Goal: Information Seeking & Learning: Learn about a topic

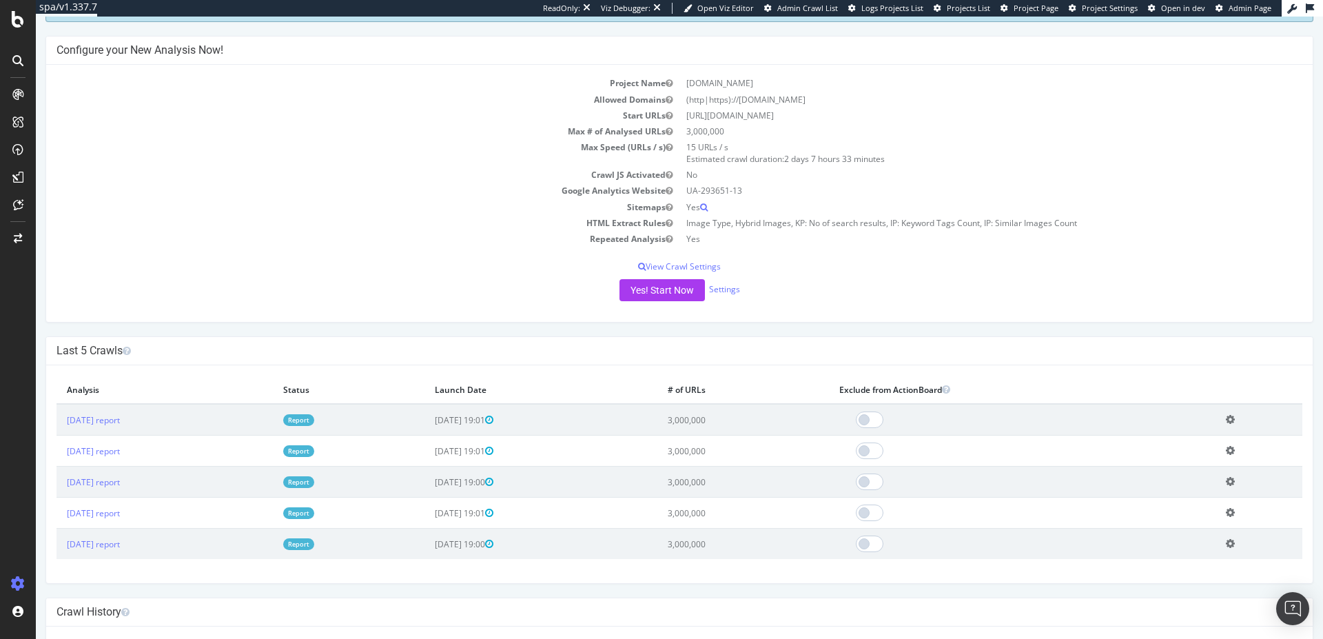
scroll to position [124, 0]
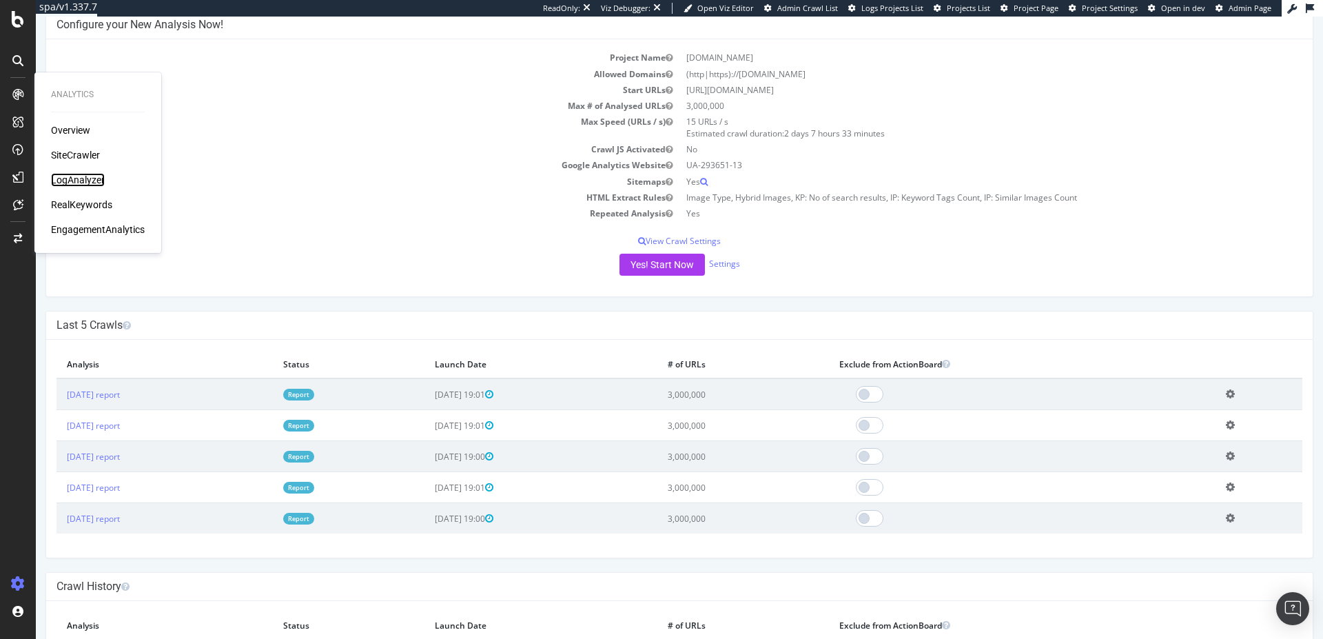
click at [99, 178] on div "LogAnalyzer" at bounding box center [78, 180] width 54 height 14
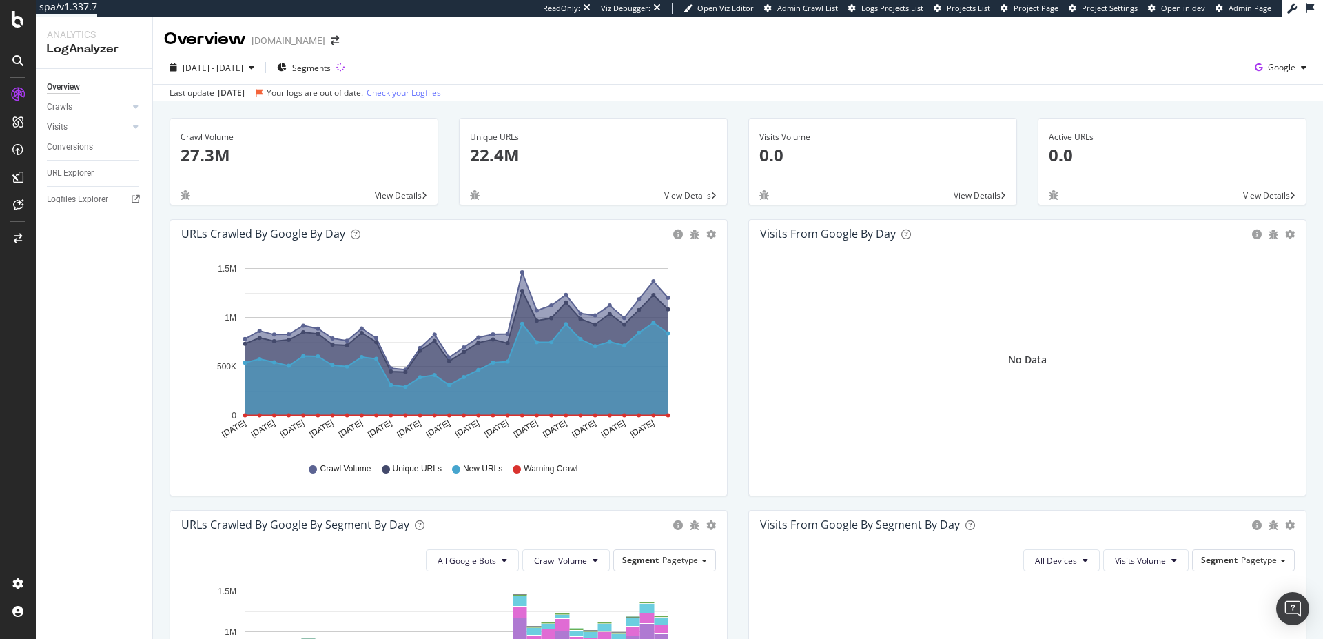
click at [101, 207] on div "Logfiles Explorer" at bounding box center [99, 200] width 105 height 20
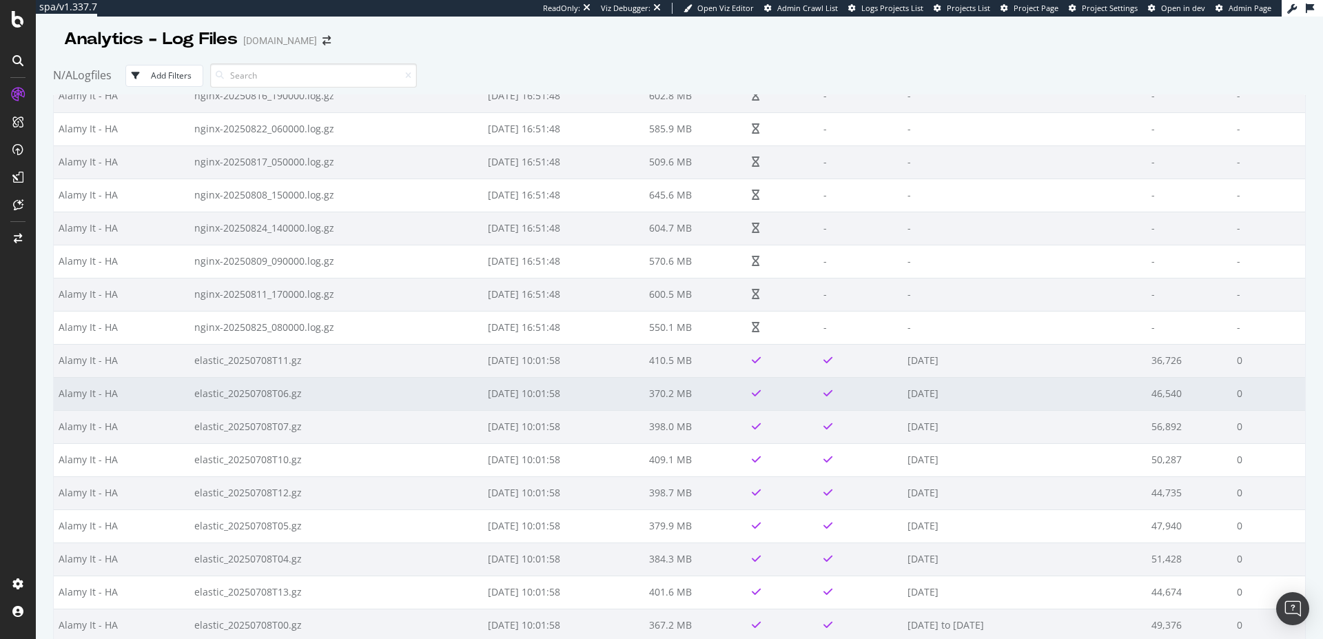
scroll to position [19000, 0]
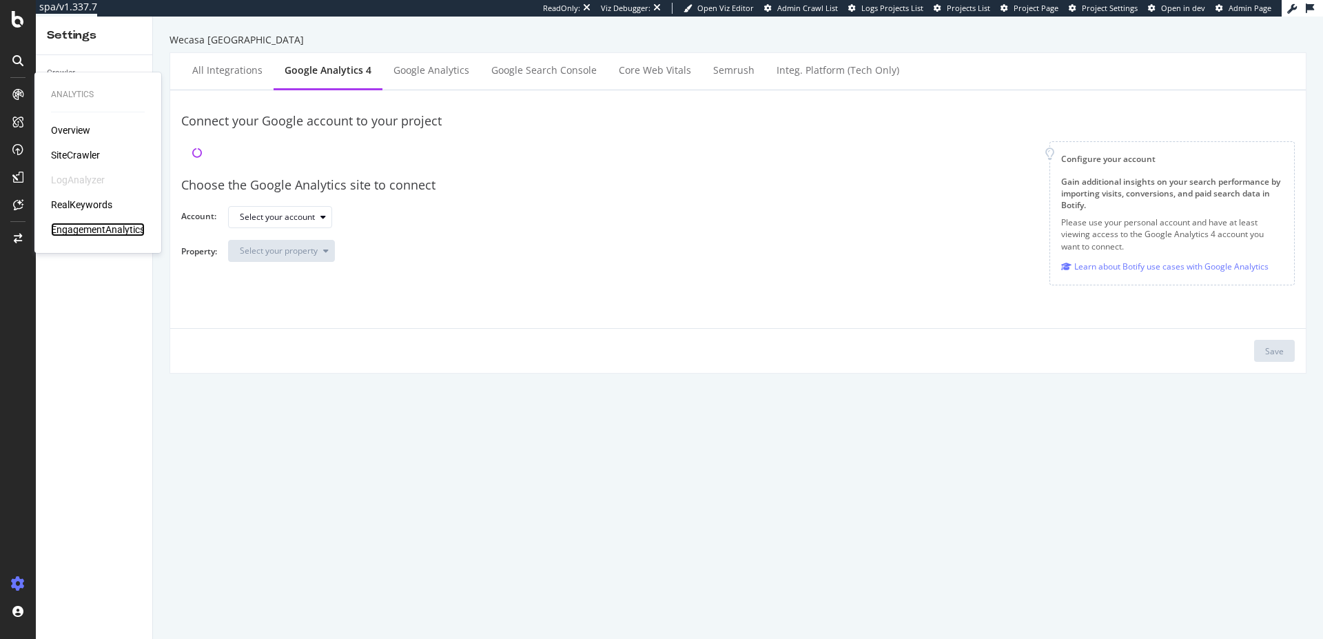
click at [90, 227] on div "EngagementAnalytics" at bounding box center [98, 230] width 94 height 14
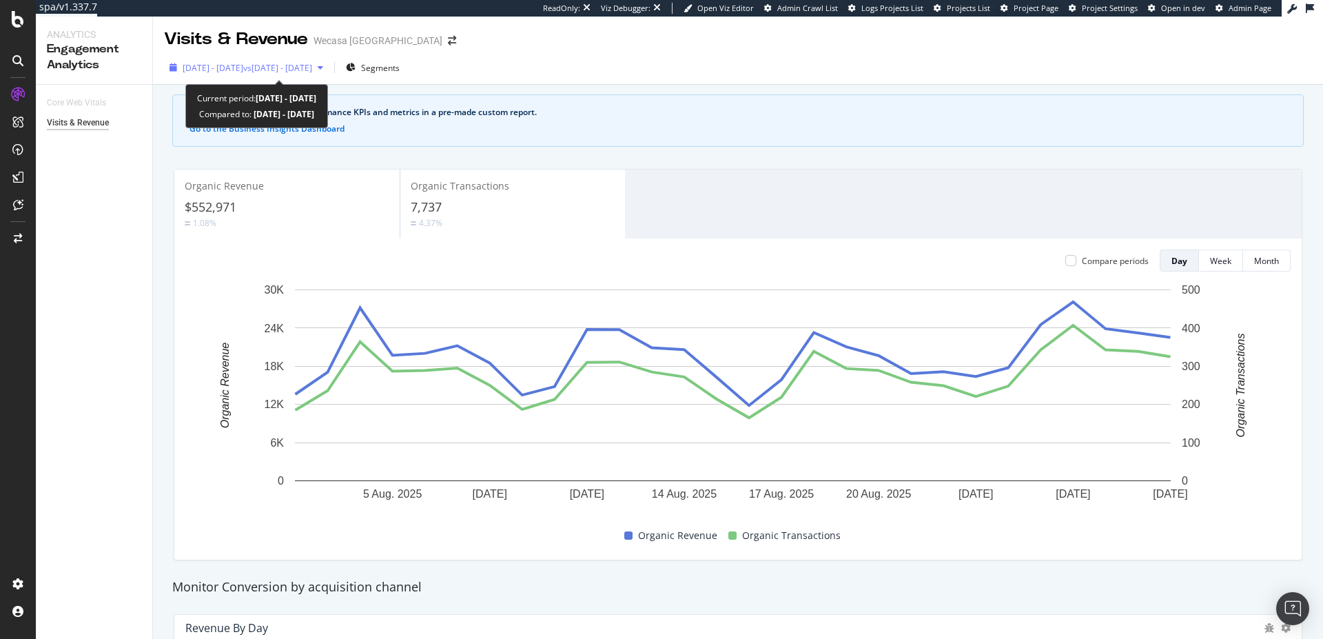
click at [327, 75] on div "2025 Aug. 2nd - Aug. 29th vs 2025 Jul. 5th - Aug. 1st" at bounding box center [246, 67] width 165 height 21
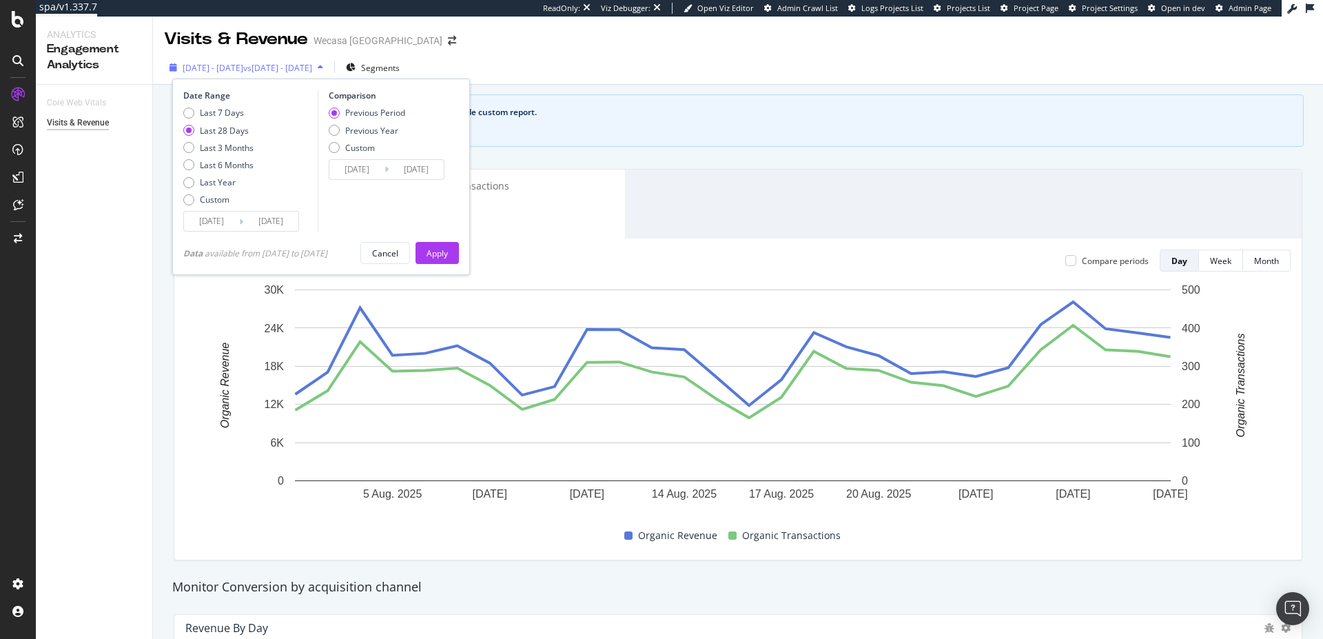
click at [312, 73] on span "vs 2025 Jul. 5th - Aug. 1st" at bounding box center [277, 68] width 69 height 12
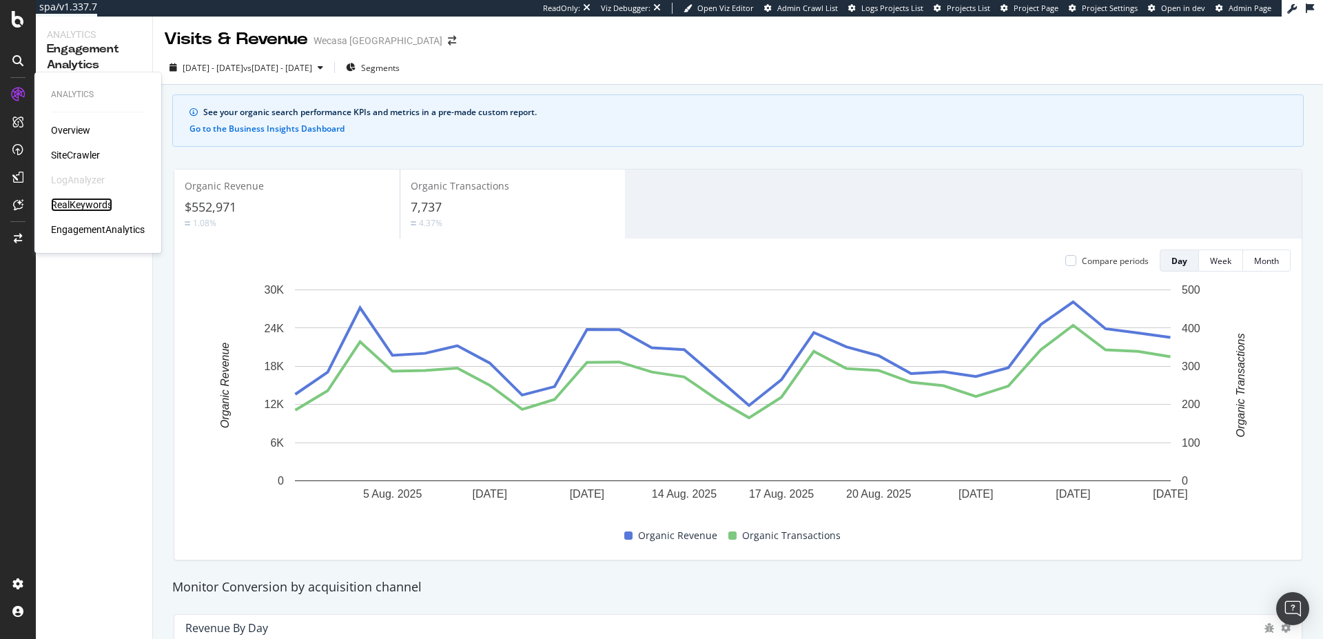
drag, startPoint x: 74, startPoint y: 207, endPoint x: 143, endPoint y: 207, distance: 69.6
click at [74, 207] on div "RealKeywords" at bounding box center [81, 205] width 61 height 14
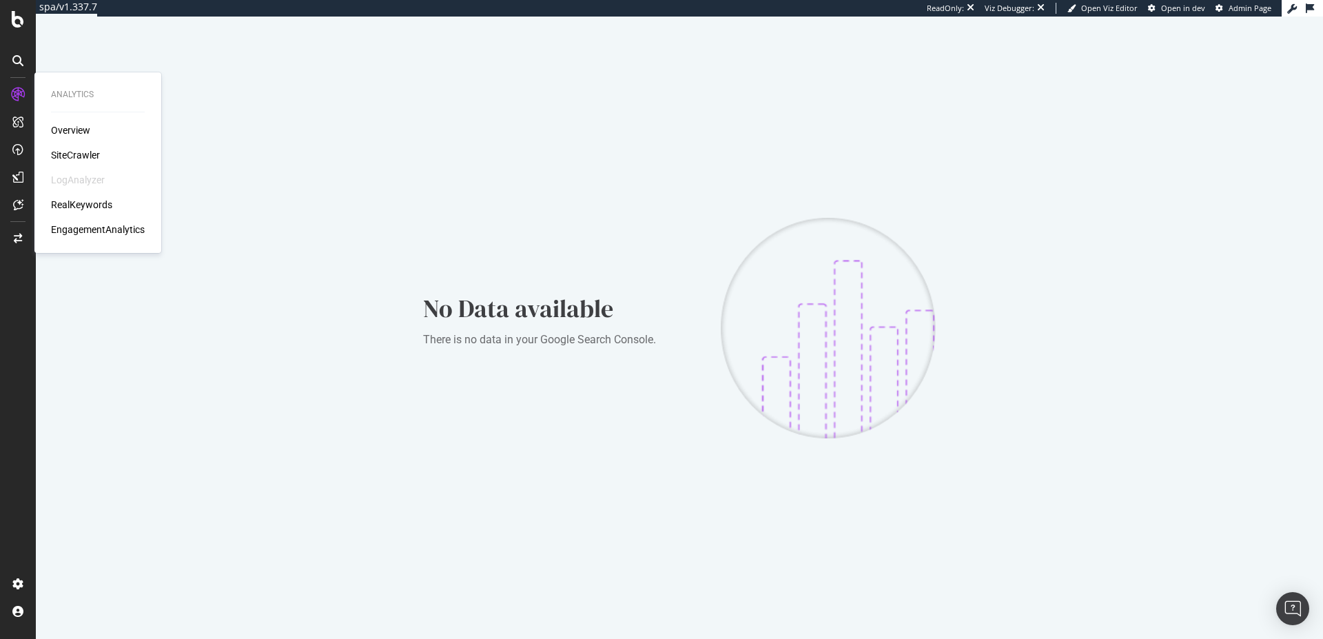
click at [94, 147] on div "Overview SiteCrawler LogAnalyzer RealKeywords EngagementAnalytics" at bounding box center [98, 179] width 94 height 113
click at [88, 152] on div "SiteCrawler" at bounding box center [75, 155] width 49 height 14
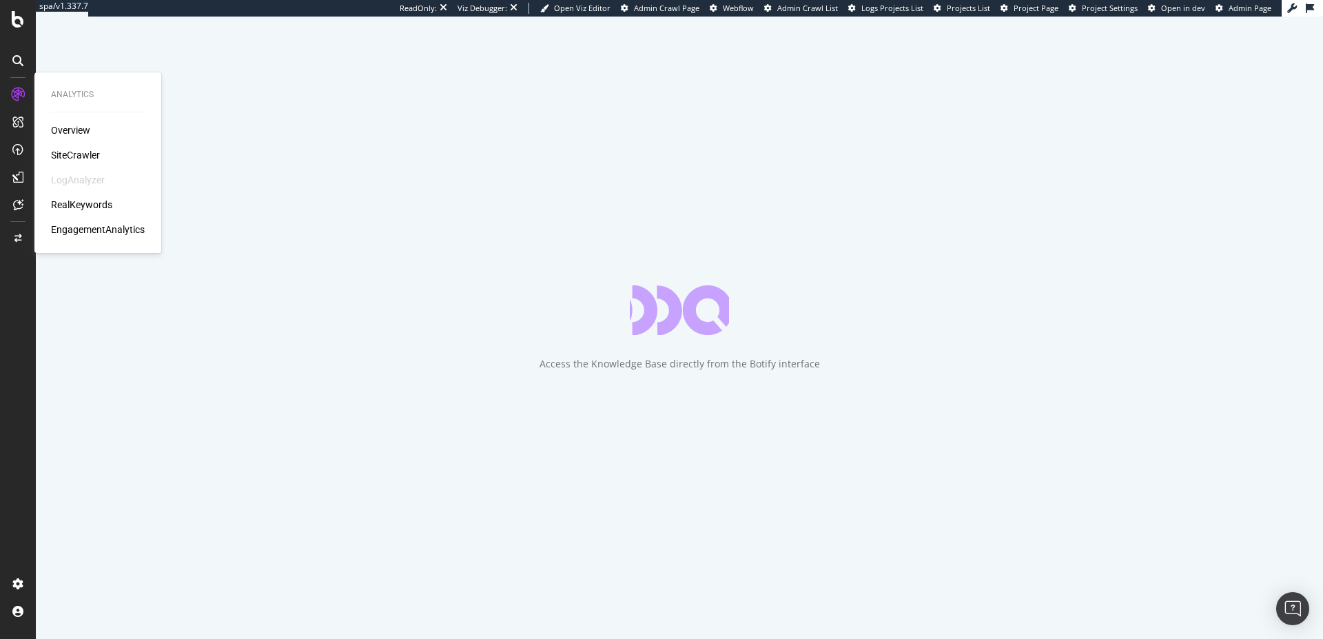
click at [103, 232] on div "EngagementAnalytics" at bounding box center [98, 230] width 94 height 14
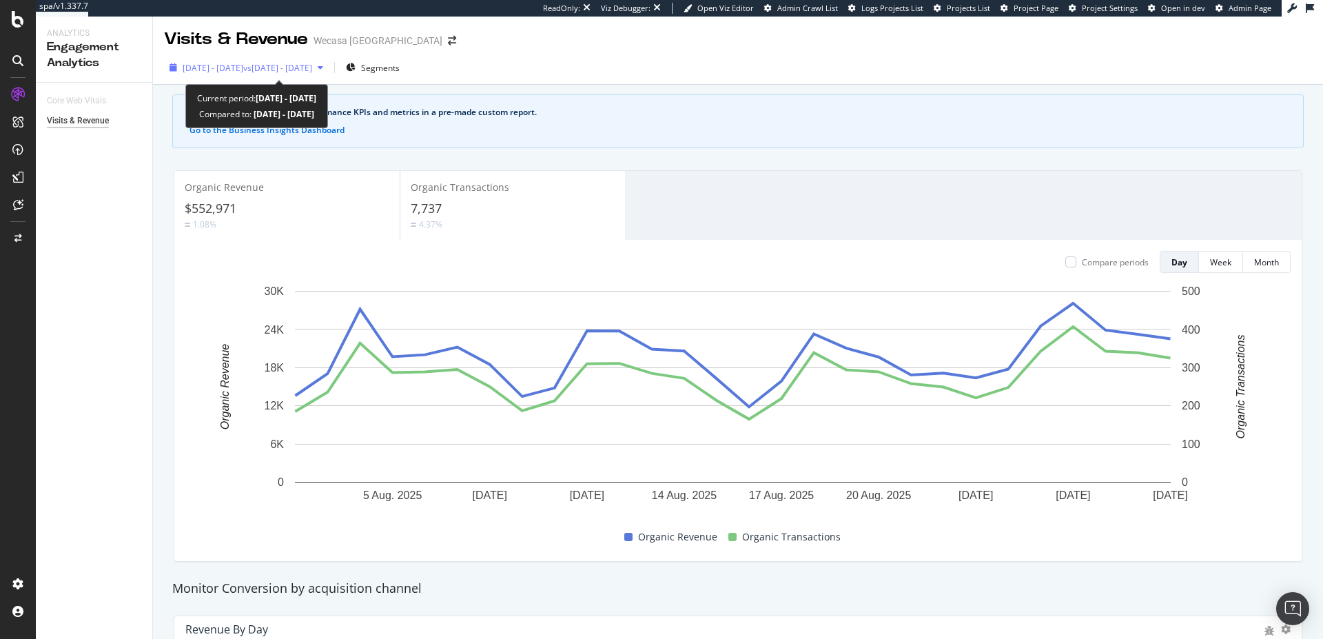
click at [243, 71] on span "2025 Aug. 2nd - Aug. 29th" at bounding box center [213, 68] width 61 height 12
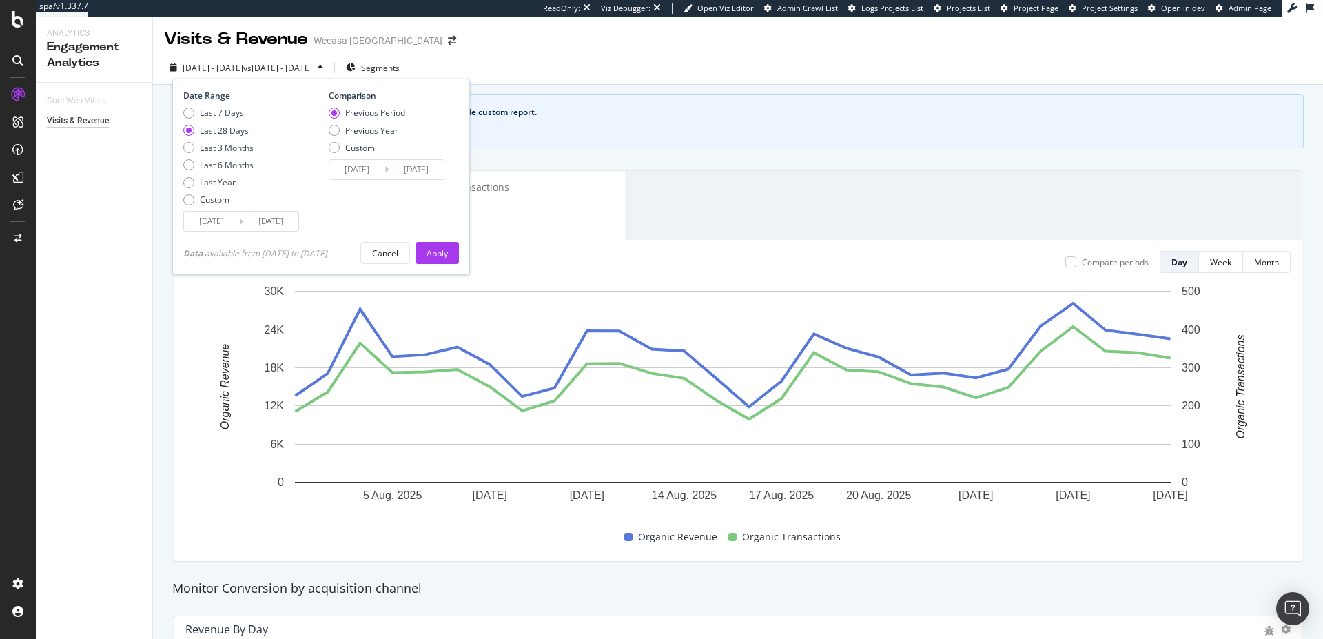
click at [232, 129] on div "Last 28 Days" at bounding box center [224, 131] width 49 height 12
click at [447, 252] on div "Apply" at bounding box center [437, 253] width 21 height 12
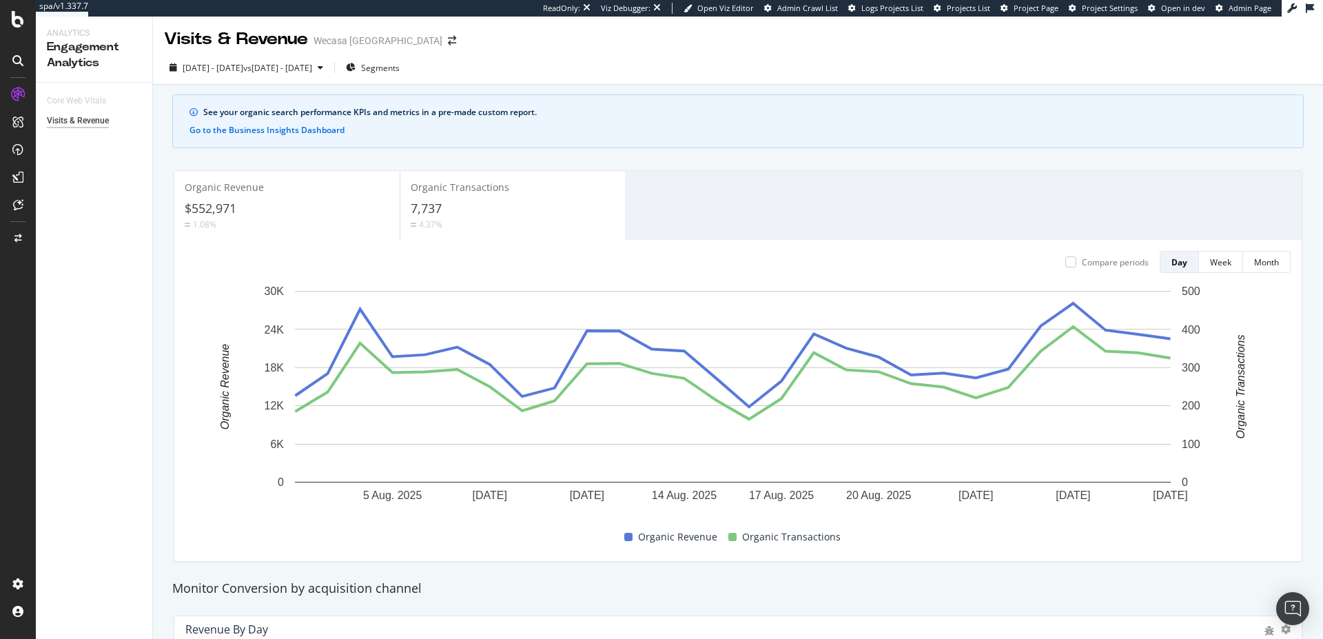
click at [1102, 15] on div "ReadOnly: Viz Debugger: Open Viz Editor Admin Crawl List Logs Projects List Pro…" at bounding box center [912, 8] width 739 height 17
click at [1103, 8] on span "Project Settings" at bounding box center [1110, 8] width 56 height 10
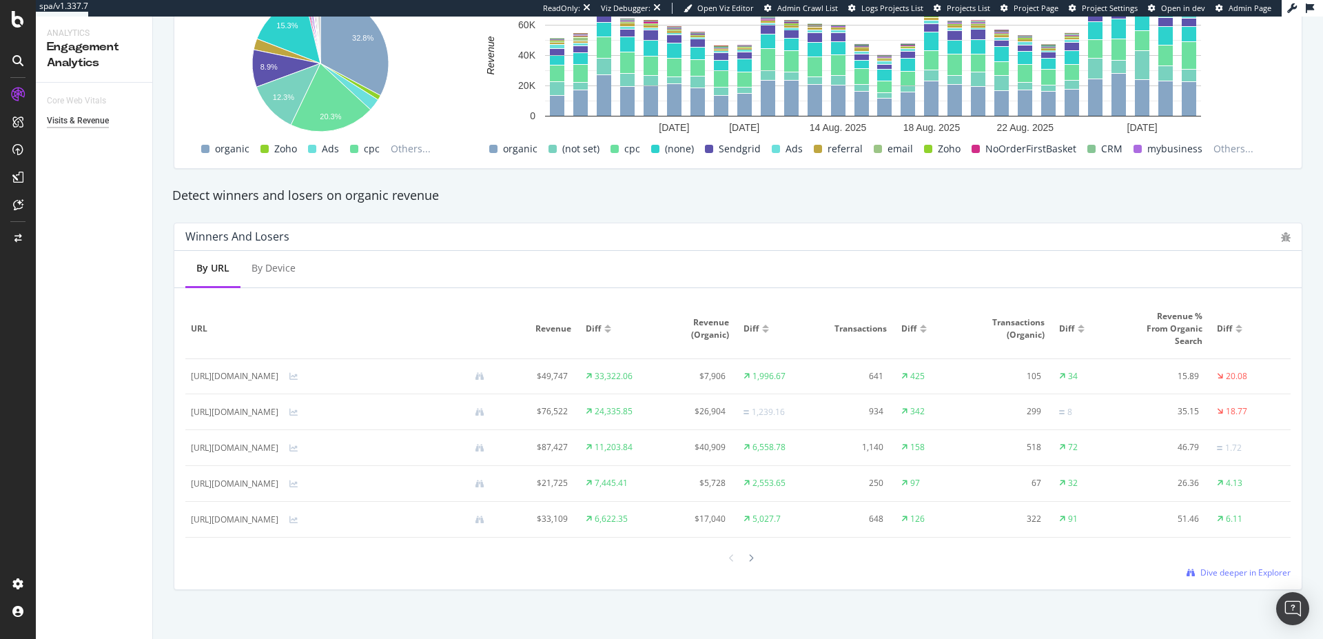
scroll to position [710, 0]
